Goal: Find specific page/section

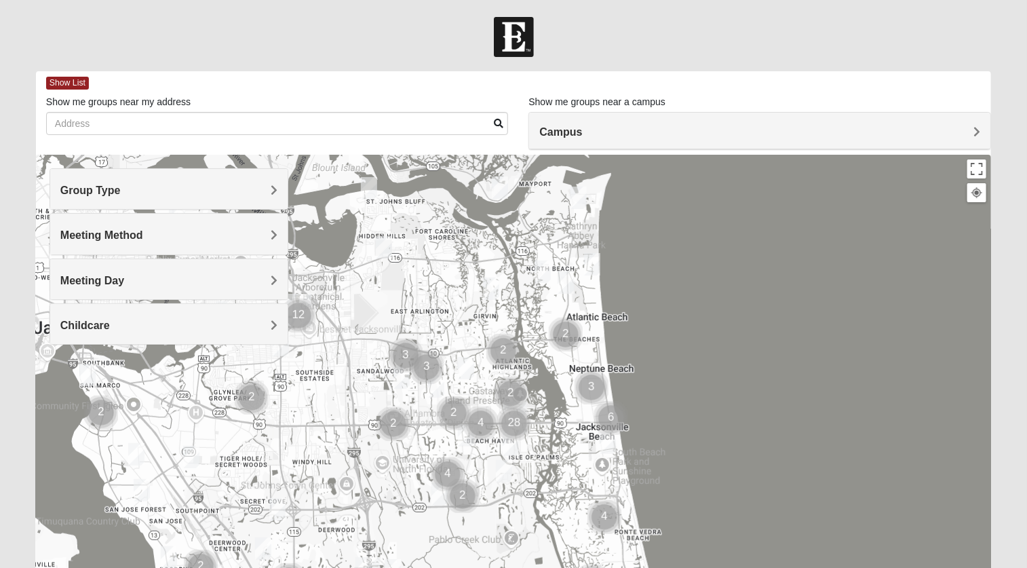
click at [582, 129] on span "Campus" at bounding box center [560, 132] width 43 height 12
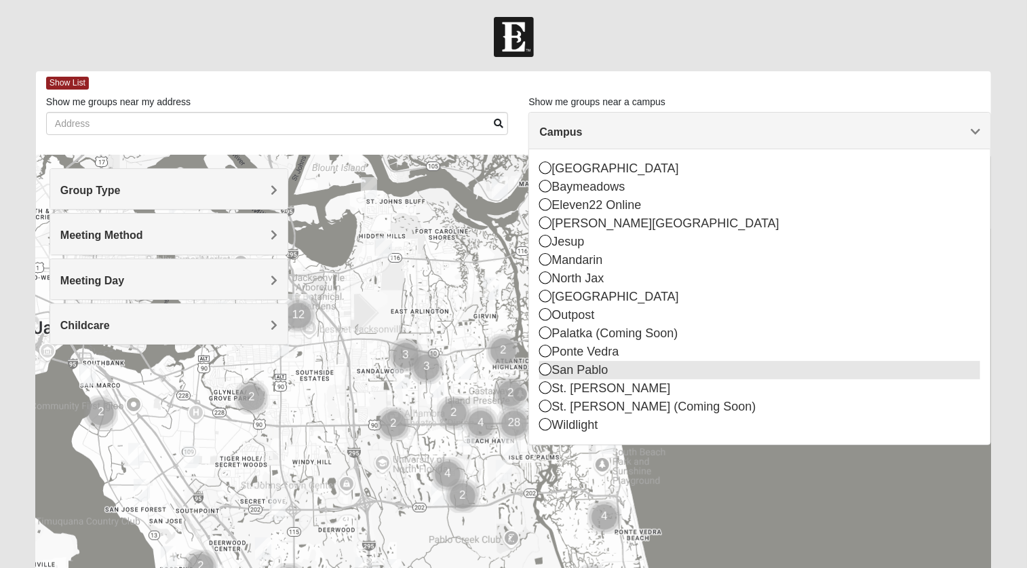
click at [663, 365] on div "San Pablo" at bounding box center [759, 370] width 441 height 18
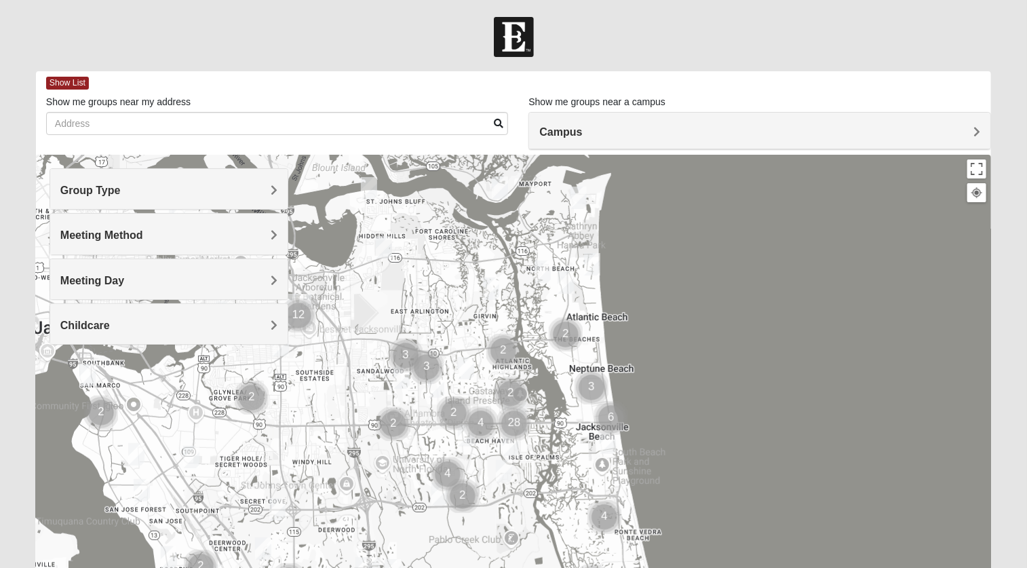
click at [269, 189] on h4 "Group Type" at bounding box center [168, 190] width 217 height 13
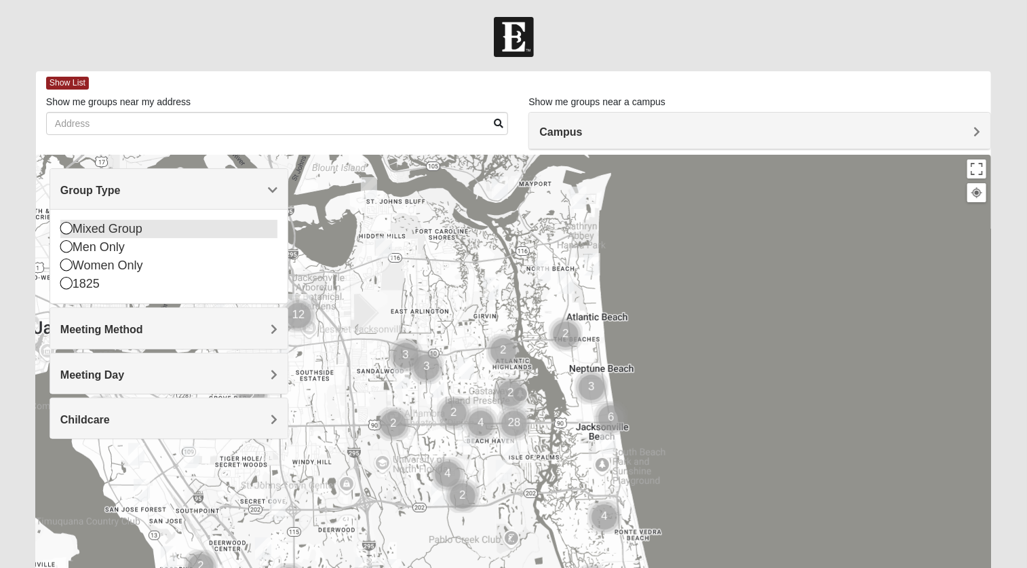
click at [151, 229] on div "Mixed Group" at bounding box center [168, 229] width 217 height 18
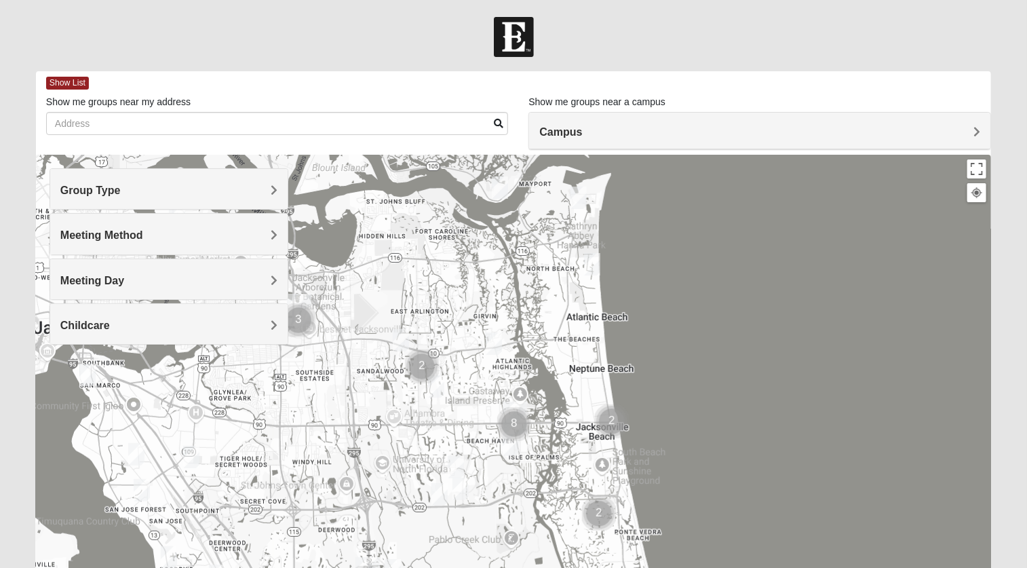
click at [150, 237] on h4 "Meeting Method" at bounding box center [168, 235] width 217 height 13
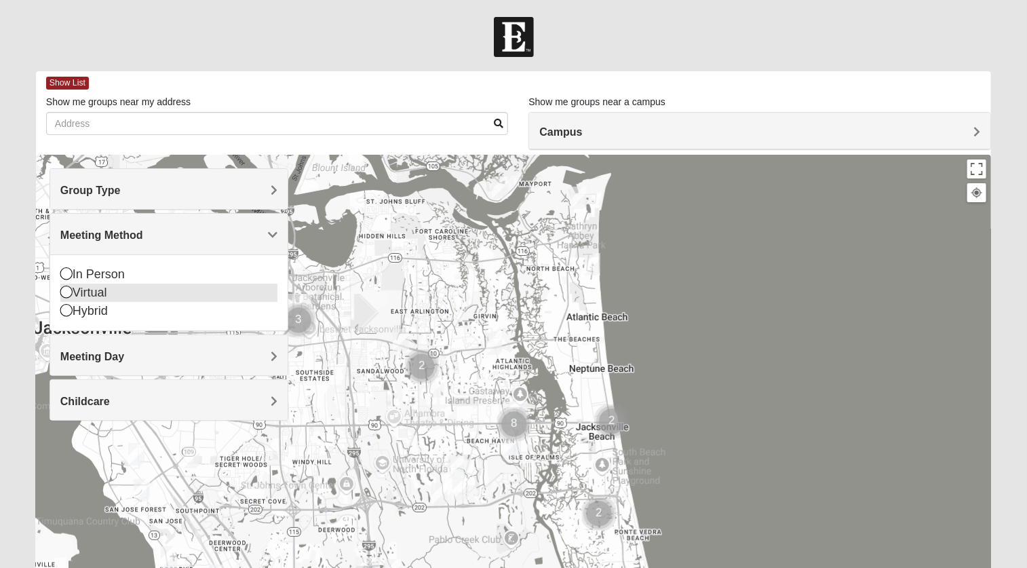
click at [105, 293] on div "Virtual" at bounding box center [168, 292] width 217 height 18
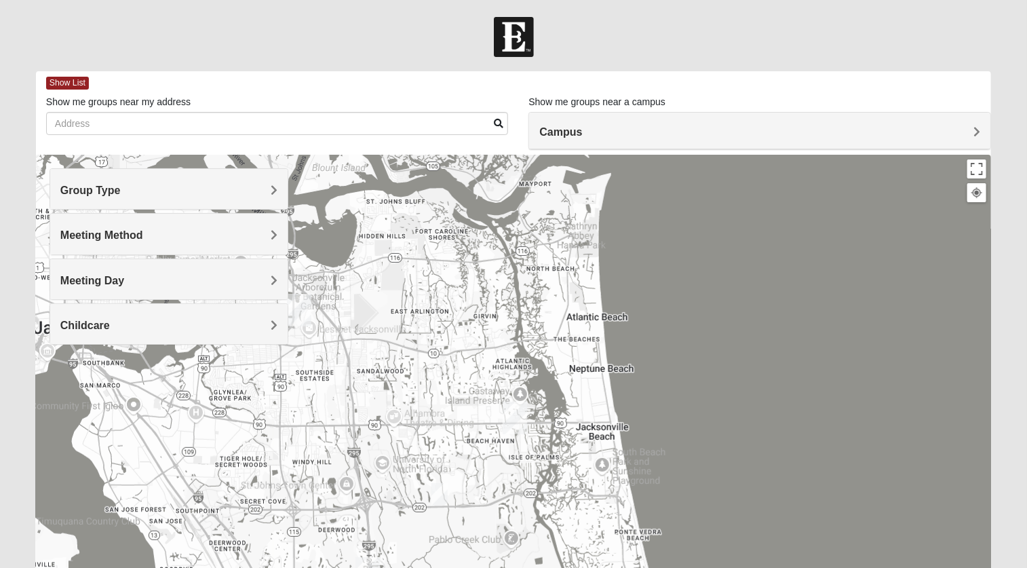
click at [142, 235] on span "Meeting Method" at bounding box center [101, 235] width 83 height 12
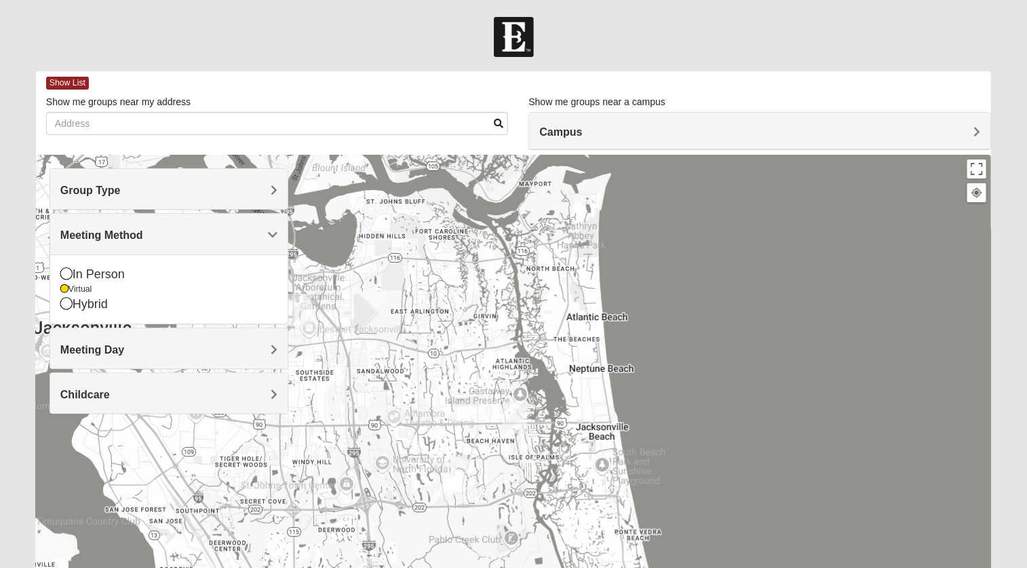
click at [111, 188] on span "Group Type" at bounding box center [90, 190] width 60 height 12
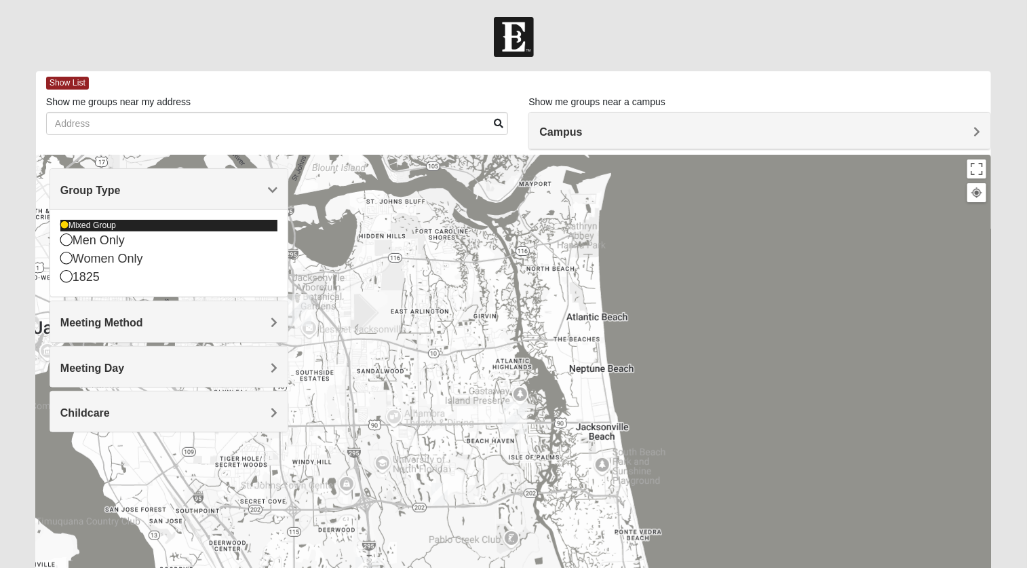
click at [104, 221] on div "Mixed Group" at bounding box center [168, 226] width 217 height 12
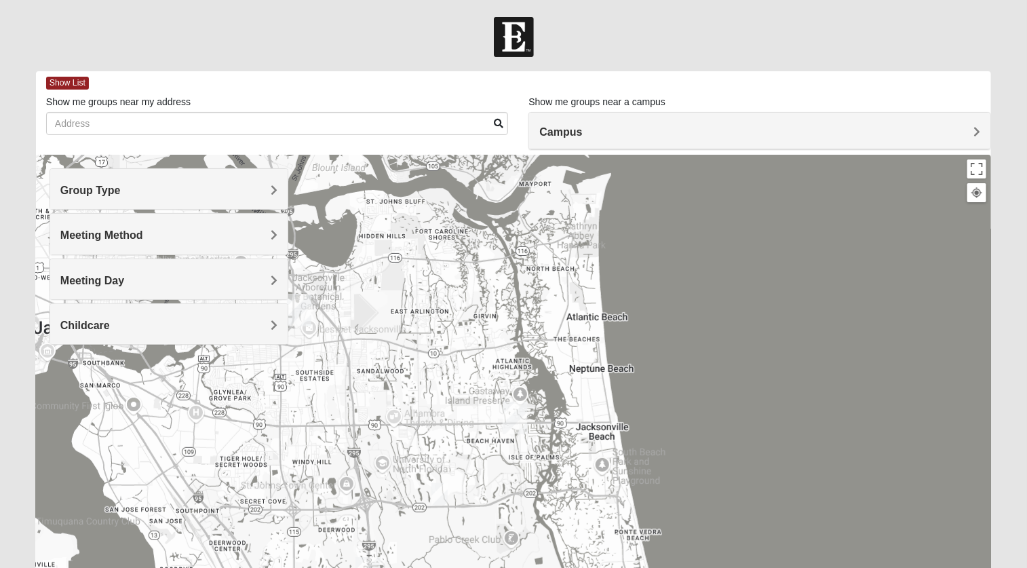
click at [111, 192] on span "Group Type" at bounding box center [90, 190] width 60 height 12
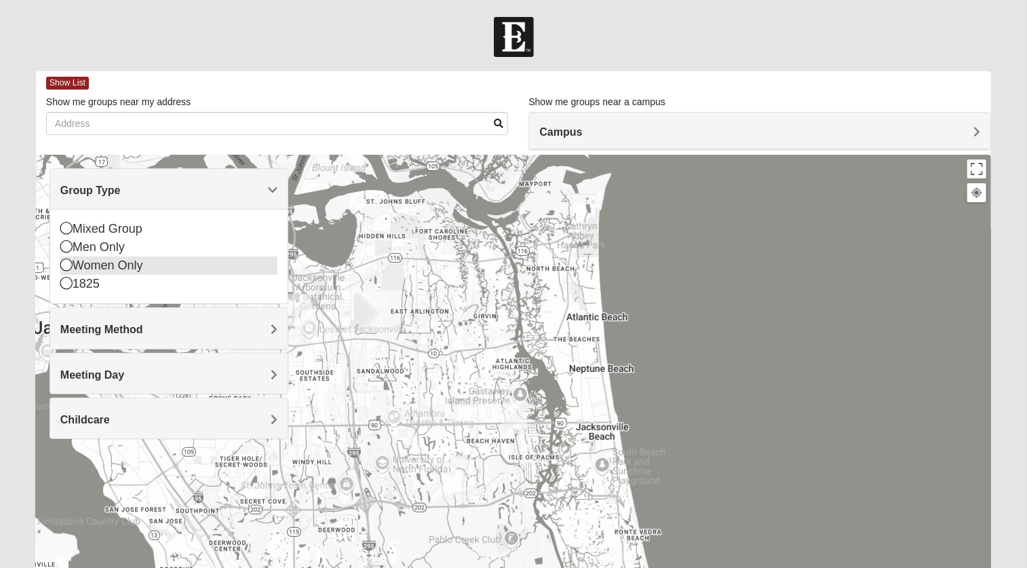
click at [117, 267] on div "Women Only" at bounding box center [168, 265] width 217 height 18
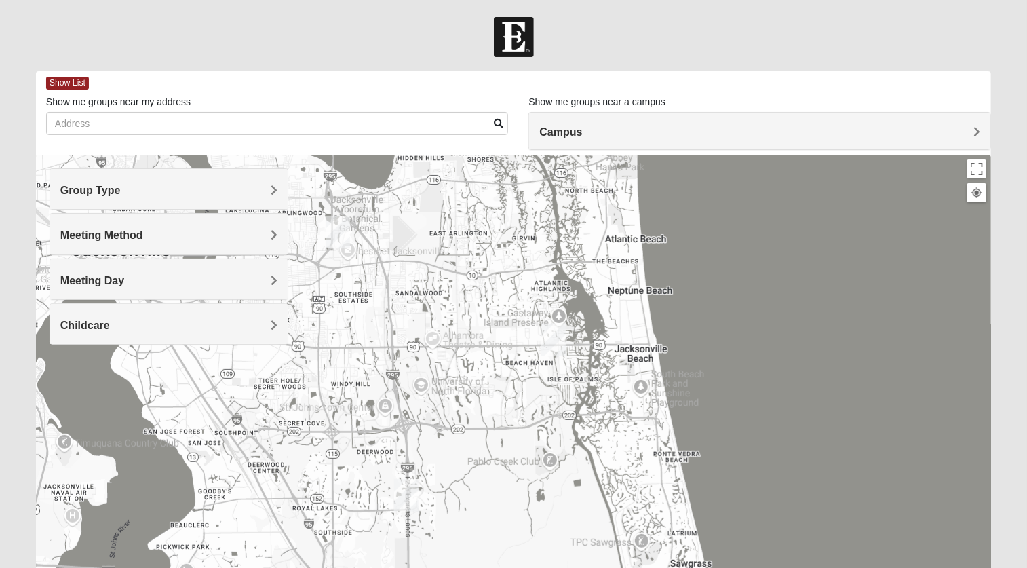
drag, startPoint x: 560, startPoint y: 458, endPoint x: 594, endPoint y: 369, distance: 95.7
click at [594, 370] on div at bounding box center [513, 426] width 955 height 543
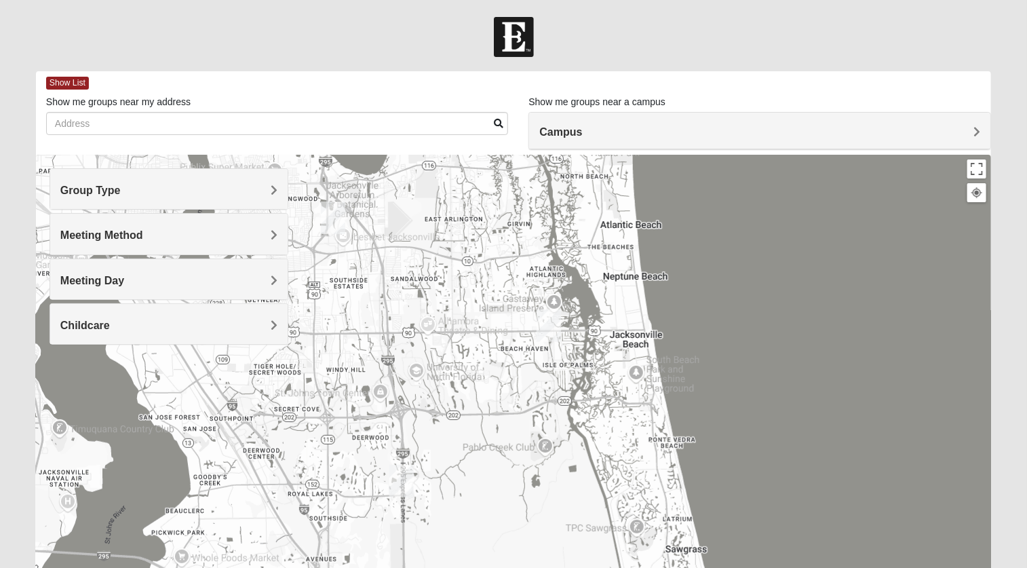
click at [555, 319] on img "San Pablo" at bounding box center [548, 325] width 24 height 33
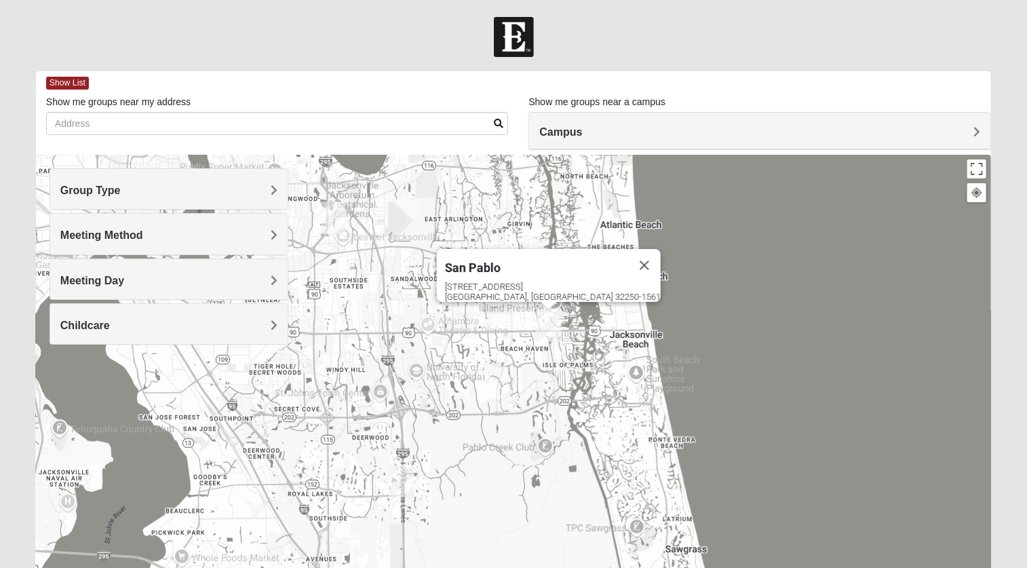
click at [555, 319] on img "San Pablo" at bounding box center [548, 325] width 24 height 33
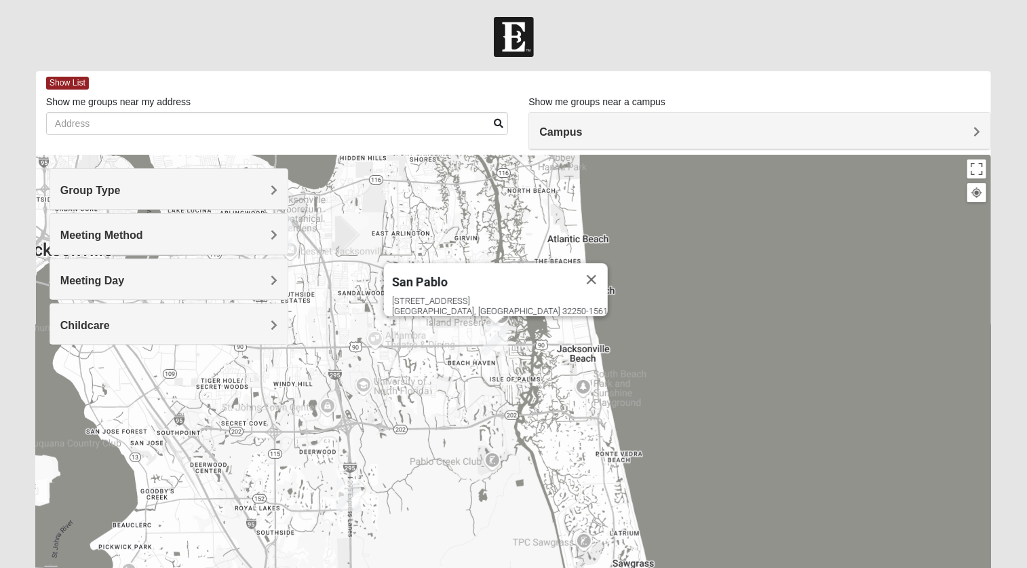
click at [505, 345] on img "San Pablo" at bounding box center [496, 340] width 24 height 33
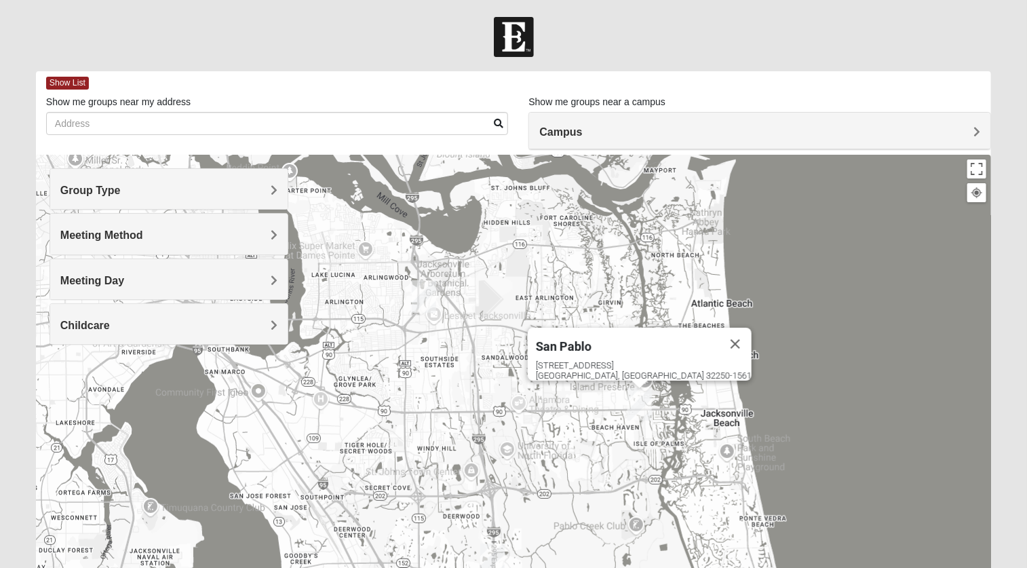
drag, startPoint x: 489, startPoint y: 232, endPoint x: 633, endPoint y: 298, distance: 158.1
click at [633, 298] on div "[GEOGRAPHIC_DATA] [STREET_ADDRESS]" at bounding box center [513, 426] width 955 height 543
click at [121, 187] on span "Group Type" at bounding box center [90, 190] width 60 height 12
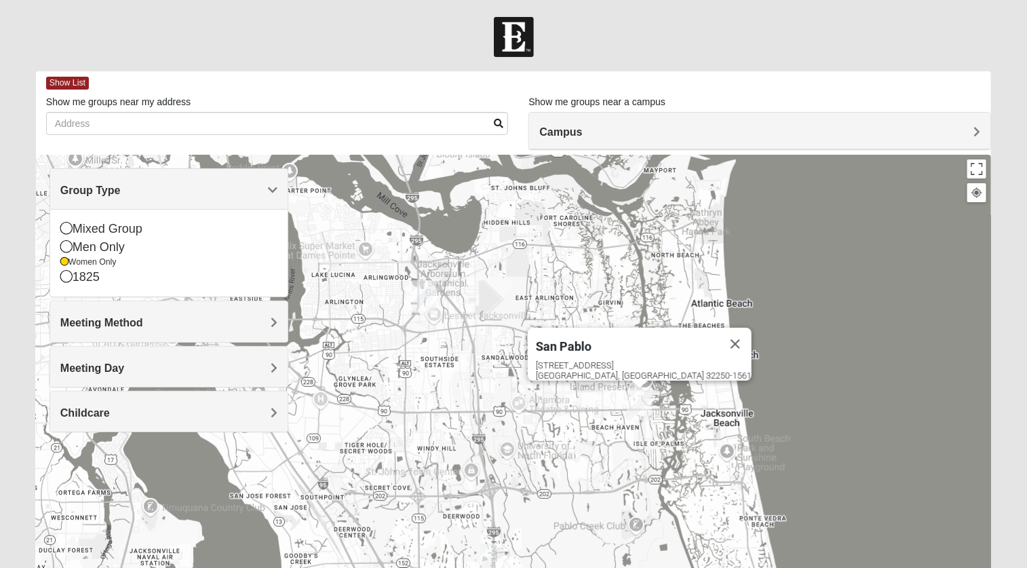
click at [121, 187] on span "Group Type" at bounding box center [90, 190] width 60 height 12
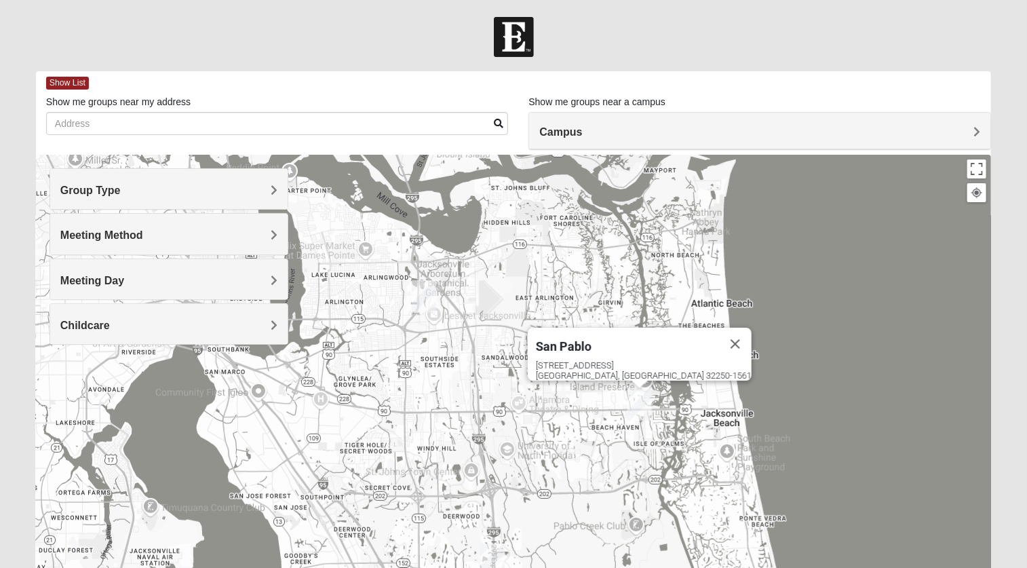
click at [143, 231] on span "Meeting Method" at bounding box center [101, 235] width 83 height 12
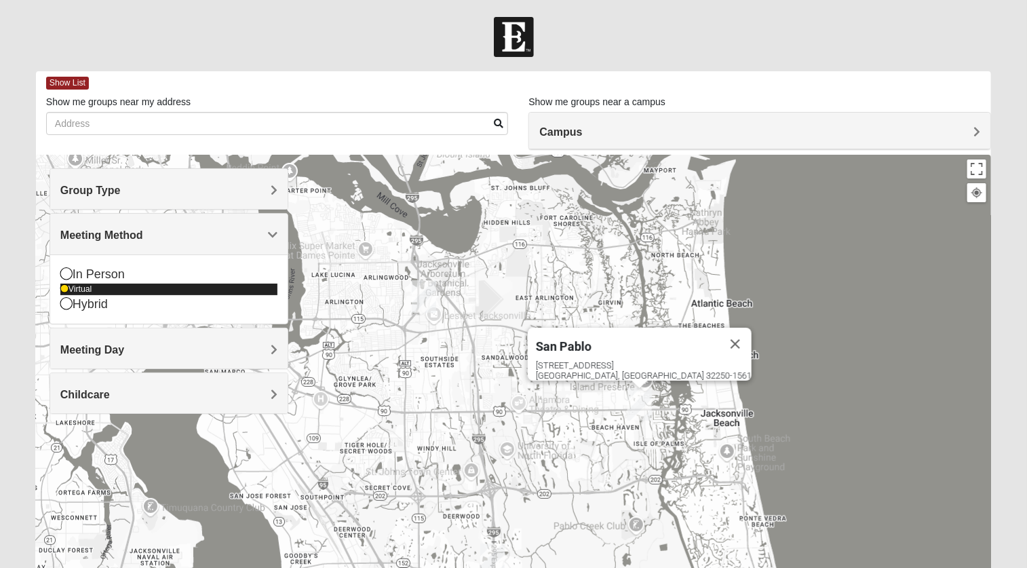
click at [66, 292] on icon at bounding box center [64, 289] width 8 height 8
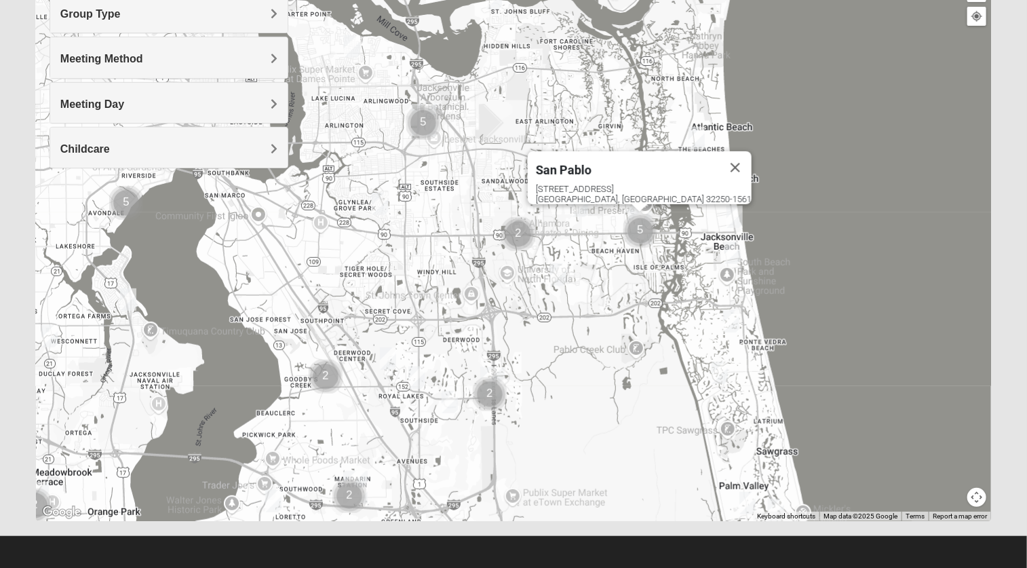
scroll to position [177, 0]
click at [642, 213] on img "Cluster of 5 groups" at bounding box center [640, 230] width 34 height 34
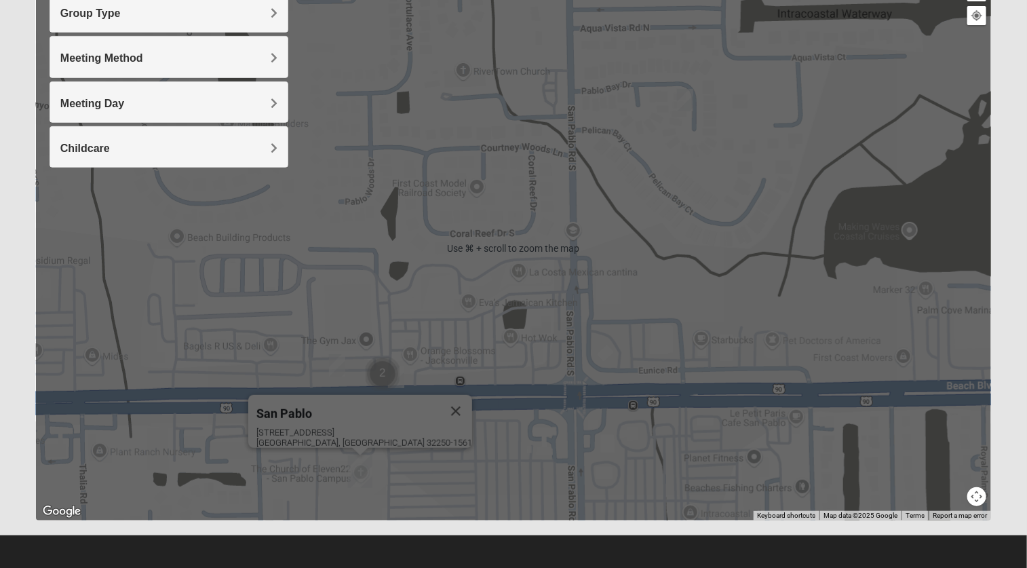
scroll to position [178, 0]
